Goal: Navigation & Orientation: Find specific page/section

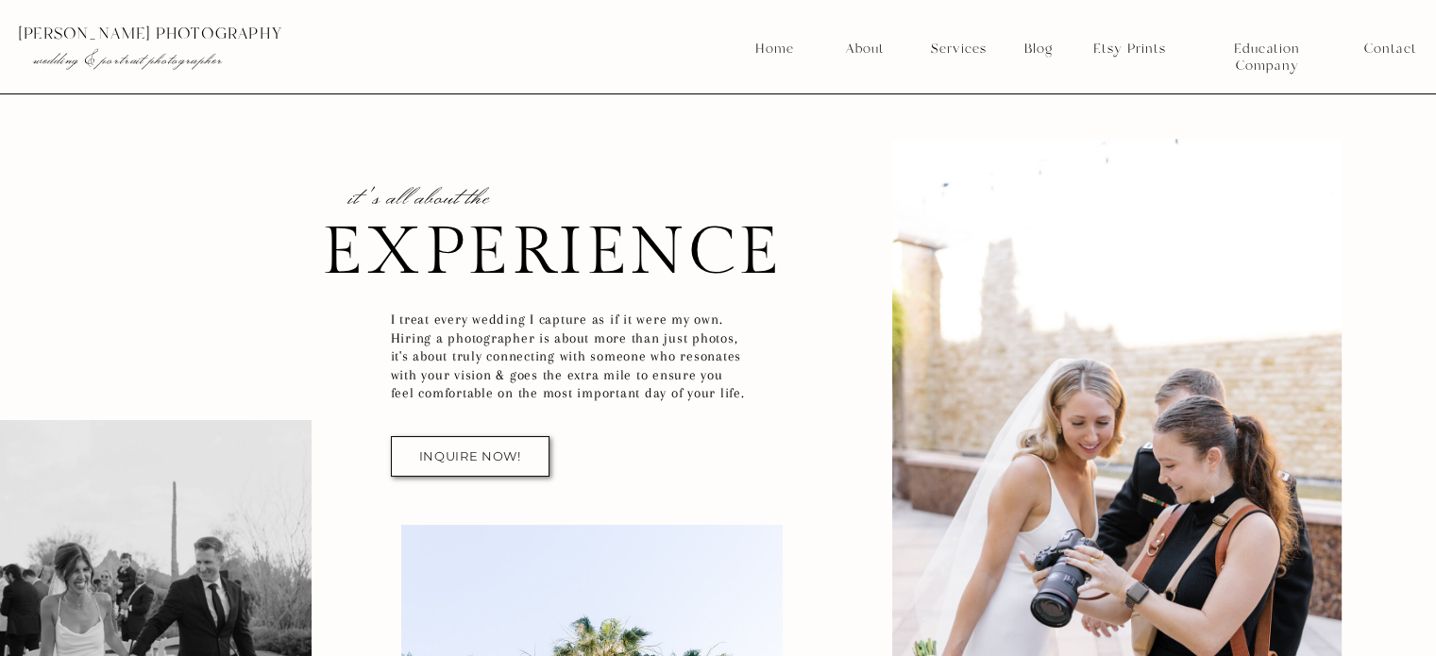
click at [859, 42] on nav "About" at bounding box center [864, 49] width 48 height 17
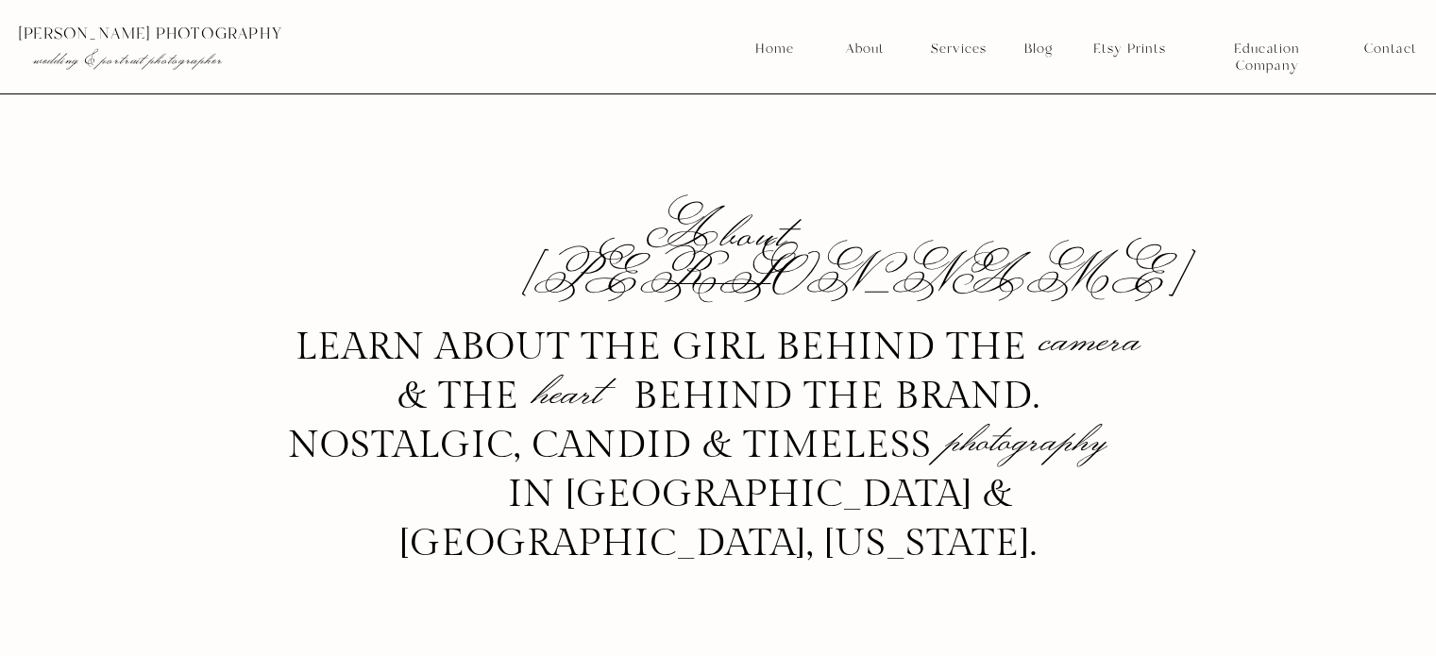
click at [773, 50] on nav "Home" at bounding box center [774, 49] width 41 height 17
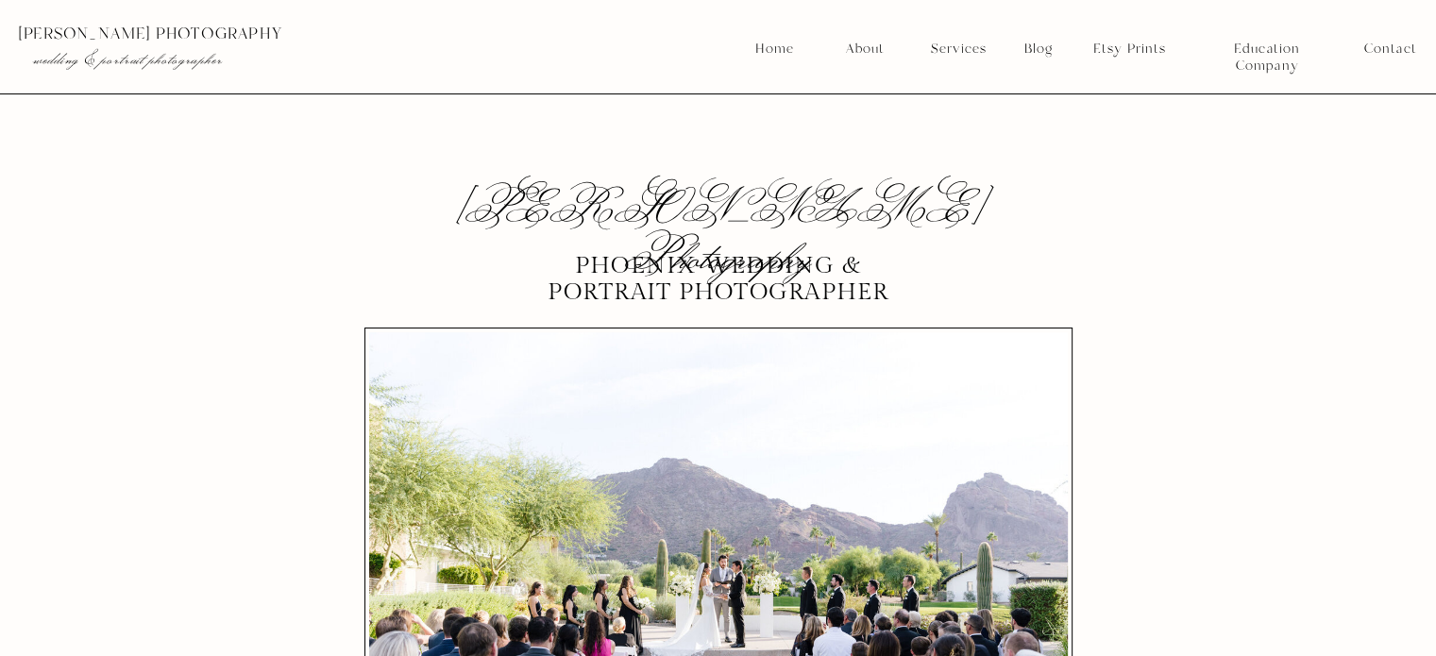
click at [977, 50] on nav "Services" at bounding box center [958, 49] width 70 height 17
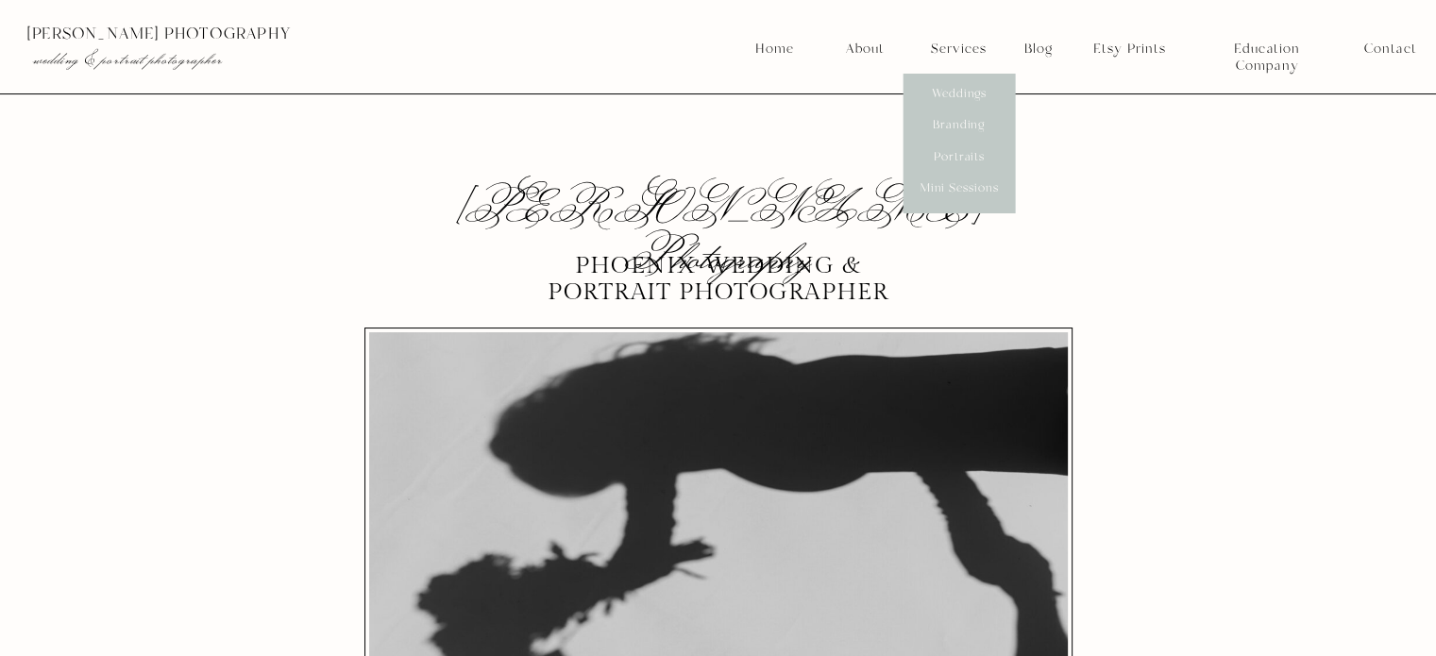
click at [970, 88] on nav "Weddings" at bounding box center [959, 94] width 70 height 17
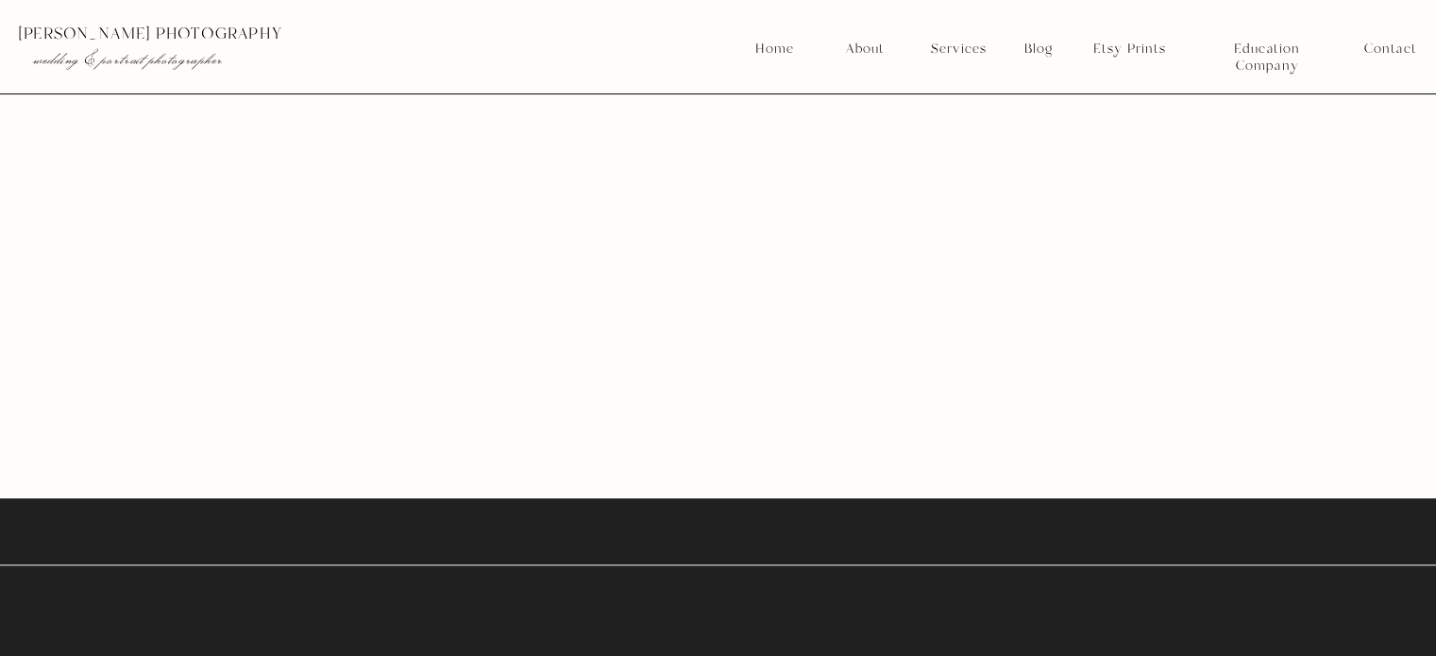
scroll to position [16194, 0]
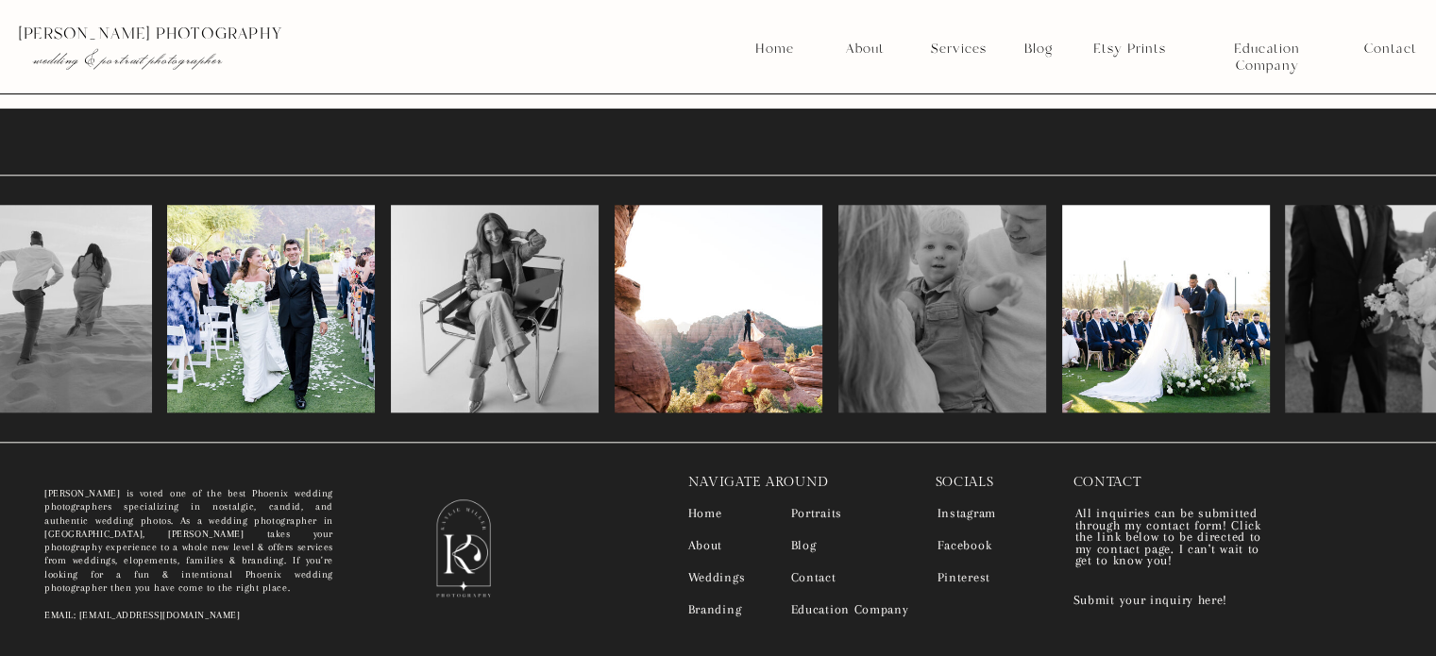
click at [495, 341] on div at bounding box center [495, 309] width 208 height 208
click at [111, 281] on div at bounding box center [48, 309] width 208 height 208
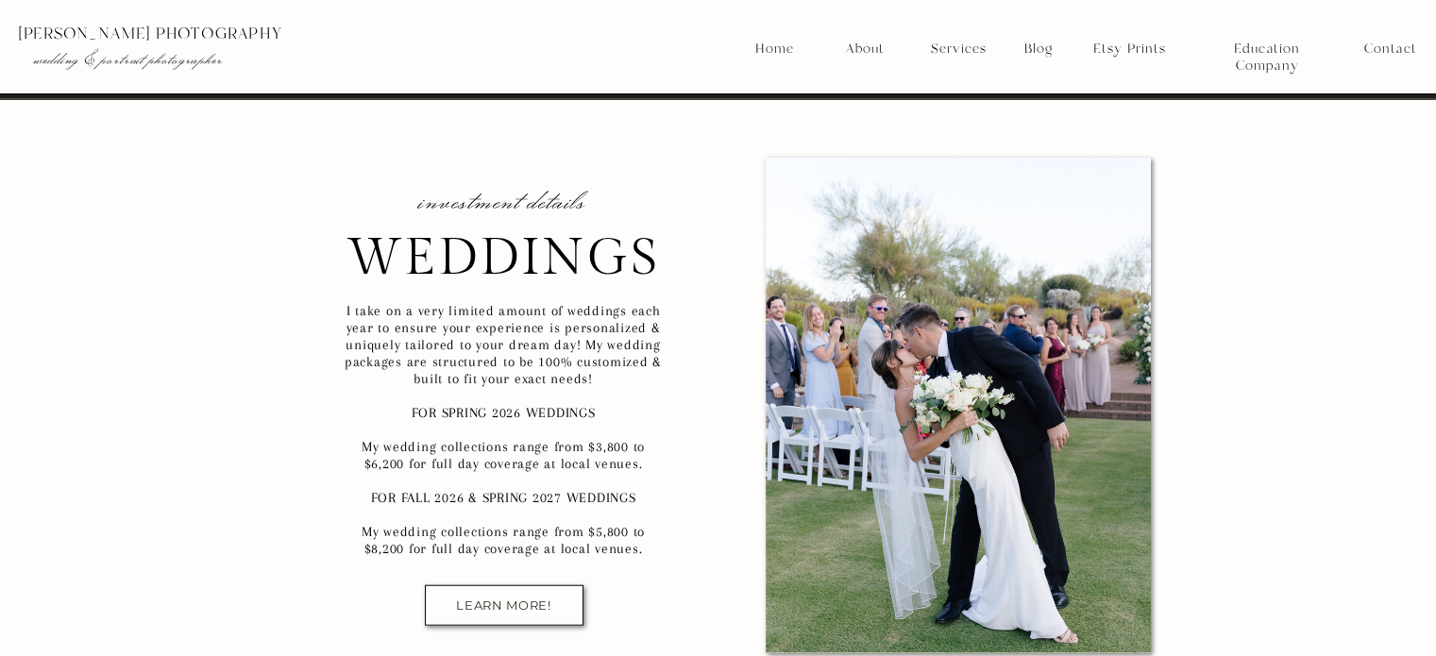
scroll to position [11682, 0]
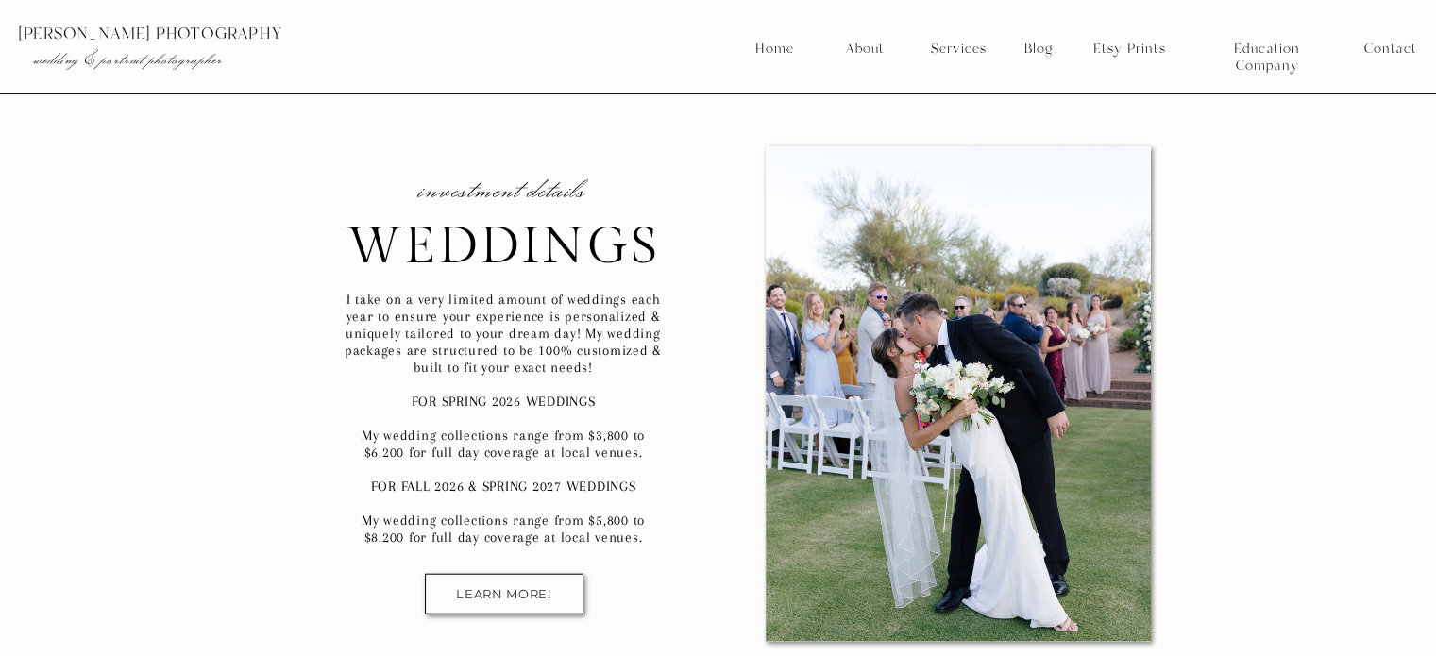
click at [542, 600] on div at bounding box center [504, 594] width 159 height 41
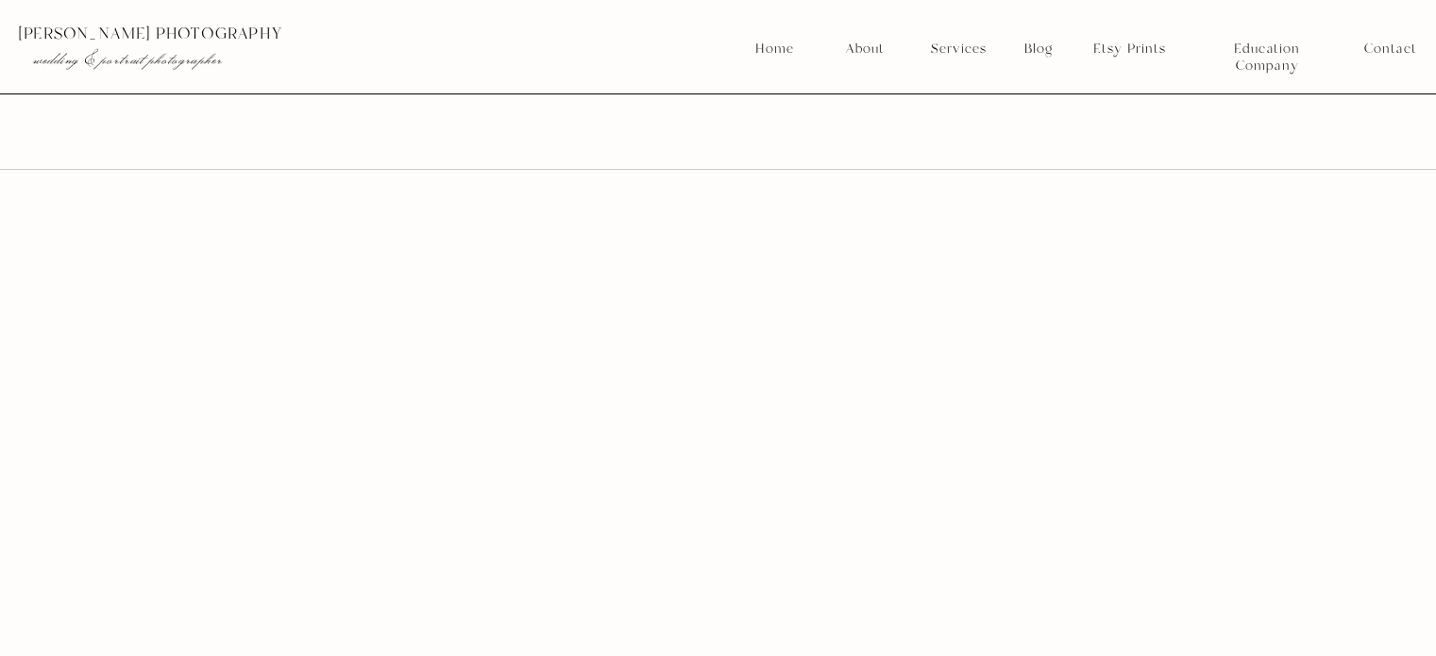
scroll to position [2934, 0]
